Goal: Task Accomplishment & Management: Use online tool/utility

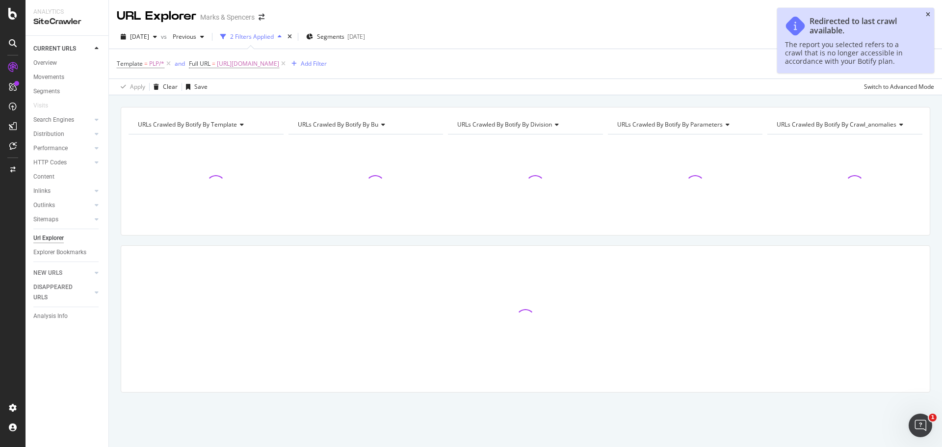
click at [927, 13] on icon "close toast" at bounding box center [927, 15] width 4 height 6
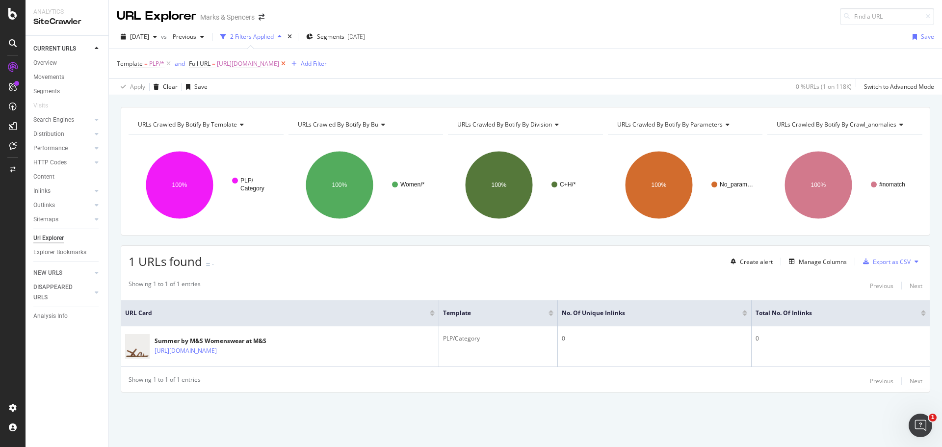
click at [287, 66] on icon at bounding box center [283, 64] width 8 height 10
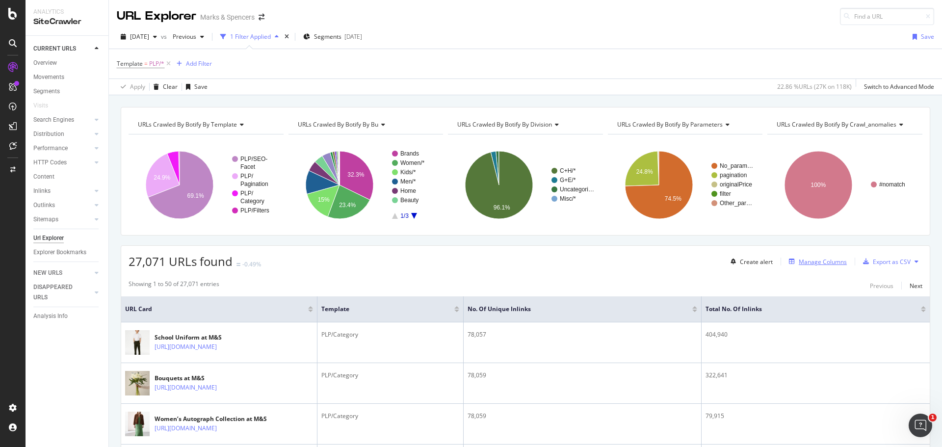
click at [825, 260] on div "Manage Columns" at bounding box center [822, 261] width 48 height 8
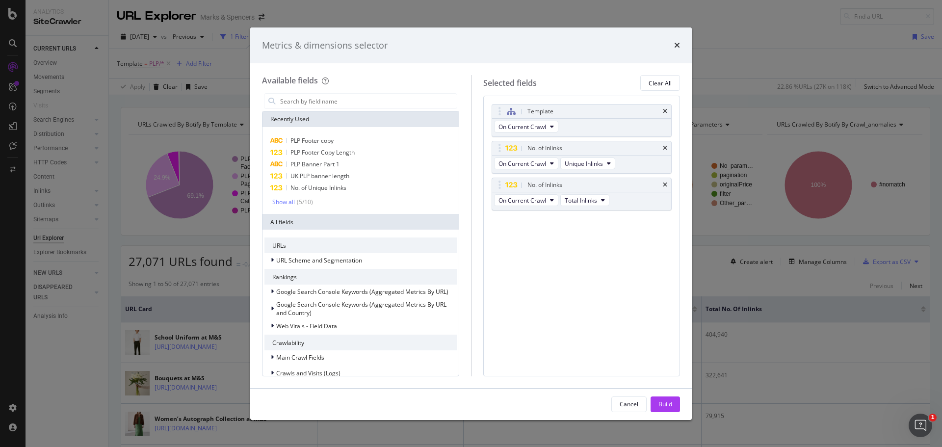
click at [680, 46] on div "Metrics & dimensions selector" at bounding box center [470, 45] width 441 height 36
click at [677, 45] on icon "times" at bounding box center [677, 45] width 6 height 8
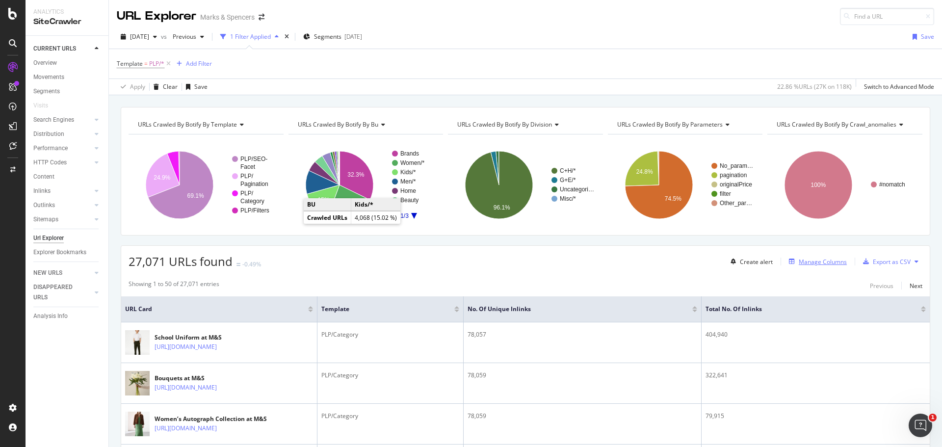
click at [801, 258] on div "Manage Columns" at bounding box center [822, 261] width 48 height 8
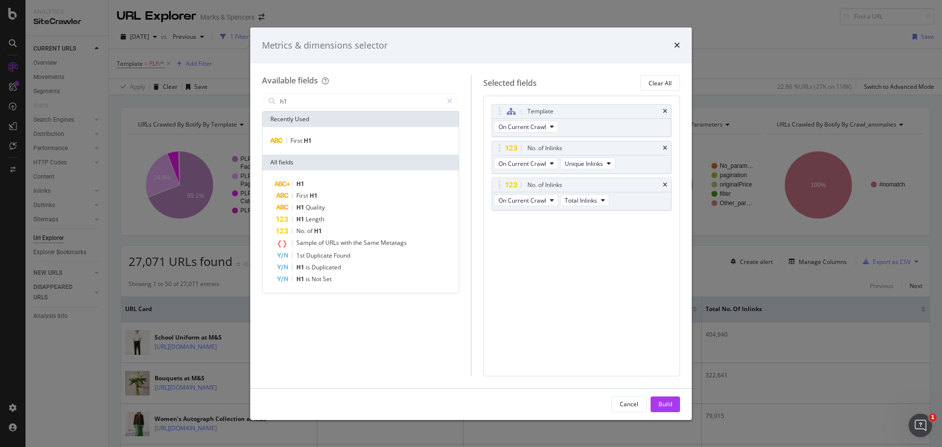
type input "h1"
click at [679, 41] on icon "times" at bounding box center [677, 45] width 6 height 8
